Goal: Task Accomplishment & Management: Manage account settings

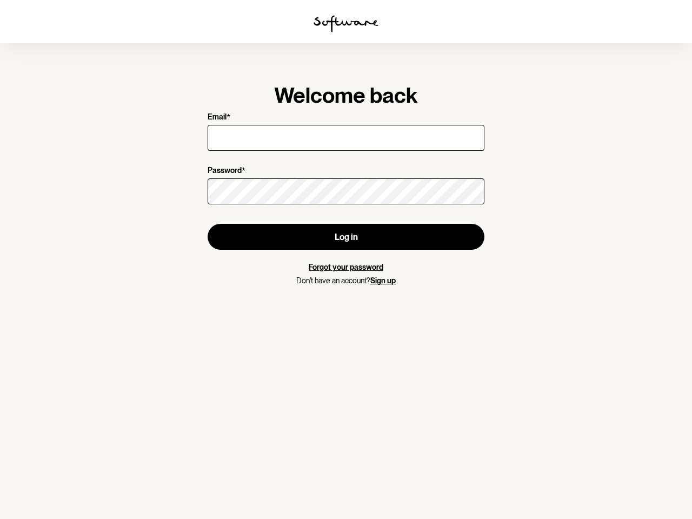
click at [346, 24] on img at bounding box center [345, 23] width 65 height 17
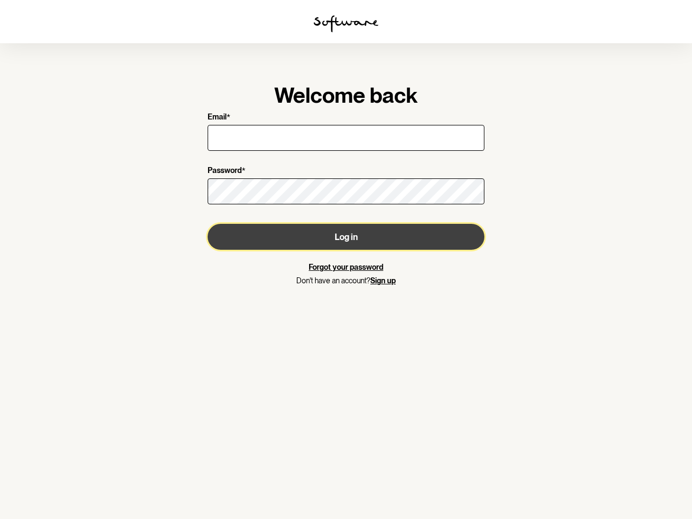
click at [346, 237] on button "Log in" at bounding box center [346, 237] width 277 height 26
